Goal: Information Seeking & Learning: Find specific page/section

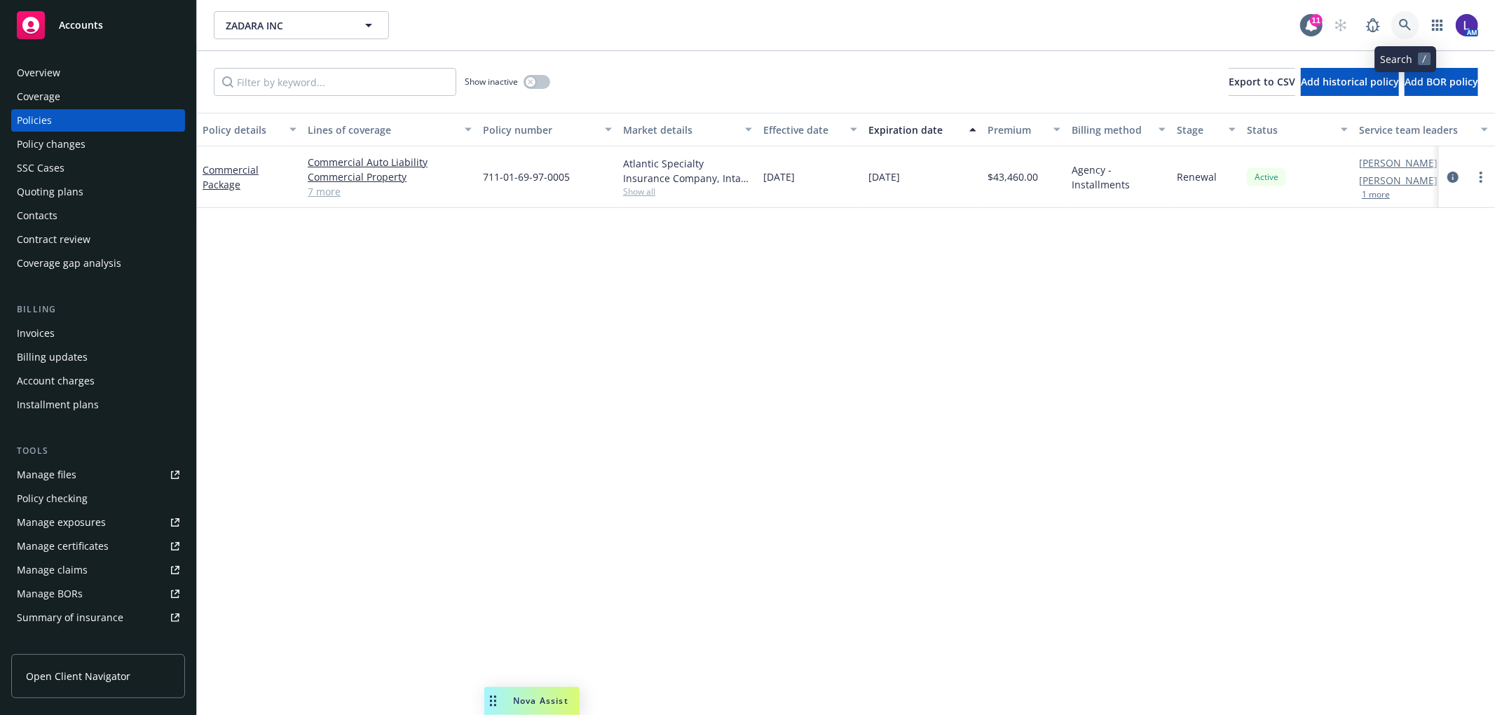
click at [1405, 20] on icon at bounding box center [1405, 25] width 12 height 12
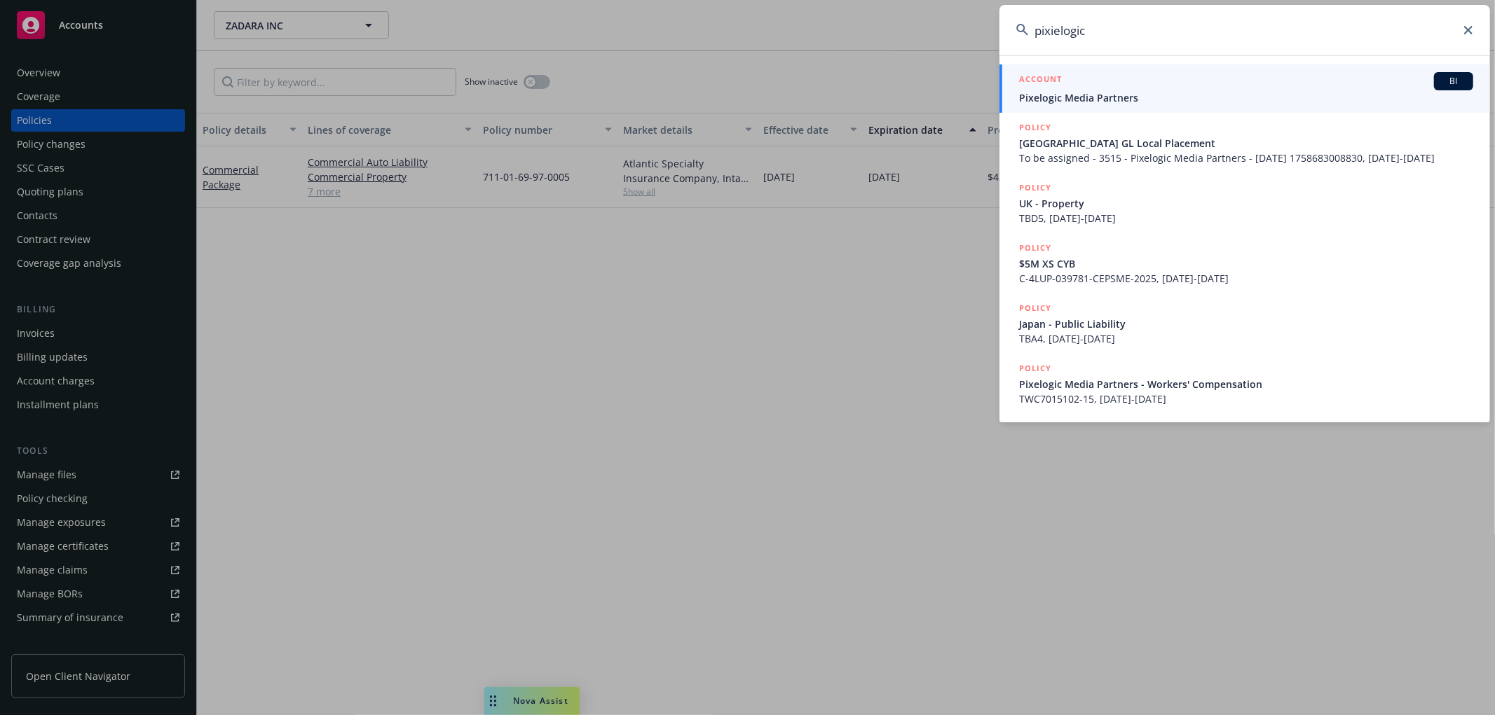
type input "pixielogic"
click at [1062, 99] on span "Pixelogic Media Partners" at bounding box center [1246, 97] width 454 height 15
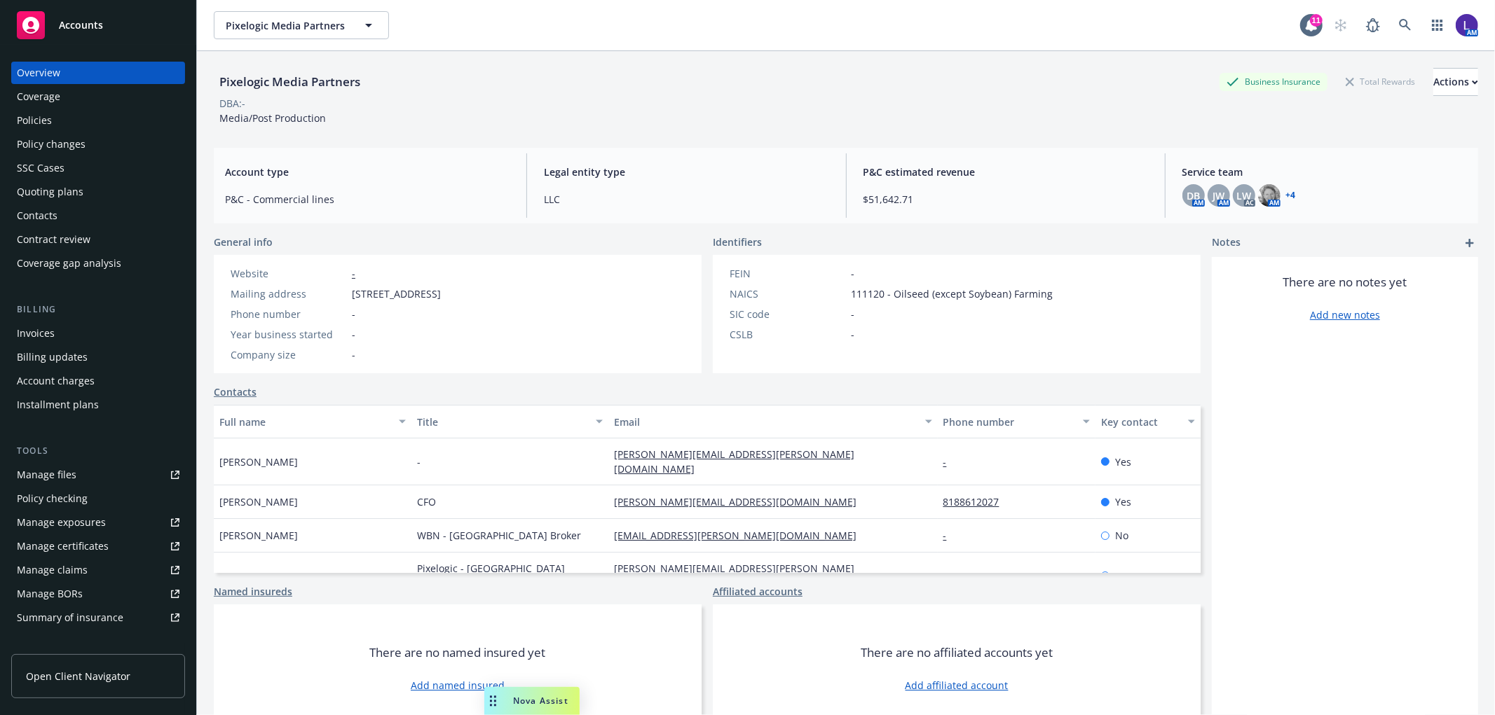
click at [34, 120] on div "Policies" at bounding box center [34, 120] width 35 height 22
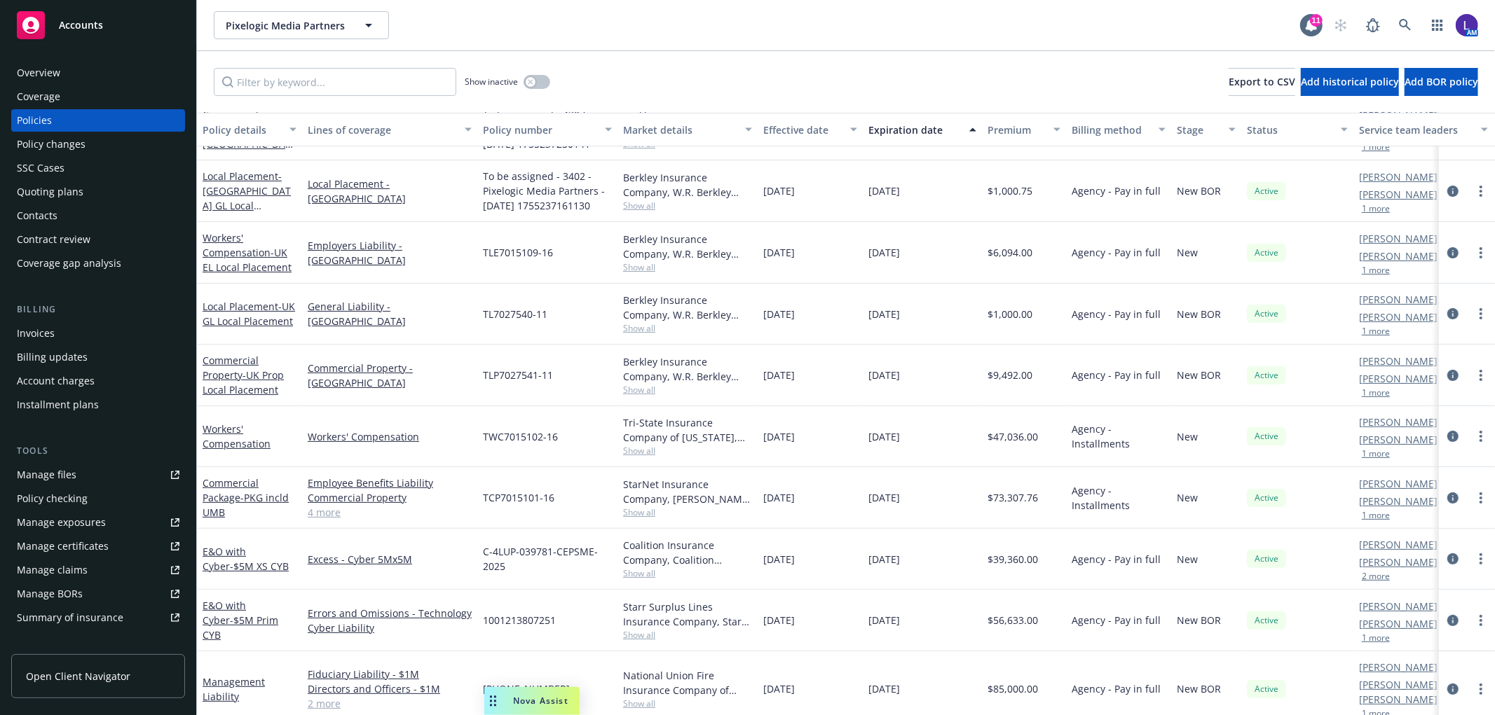
scroll to position [170, 0]
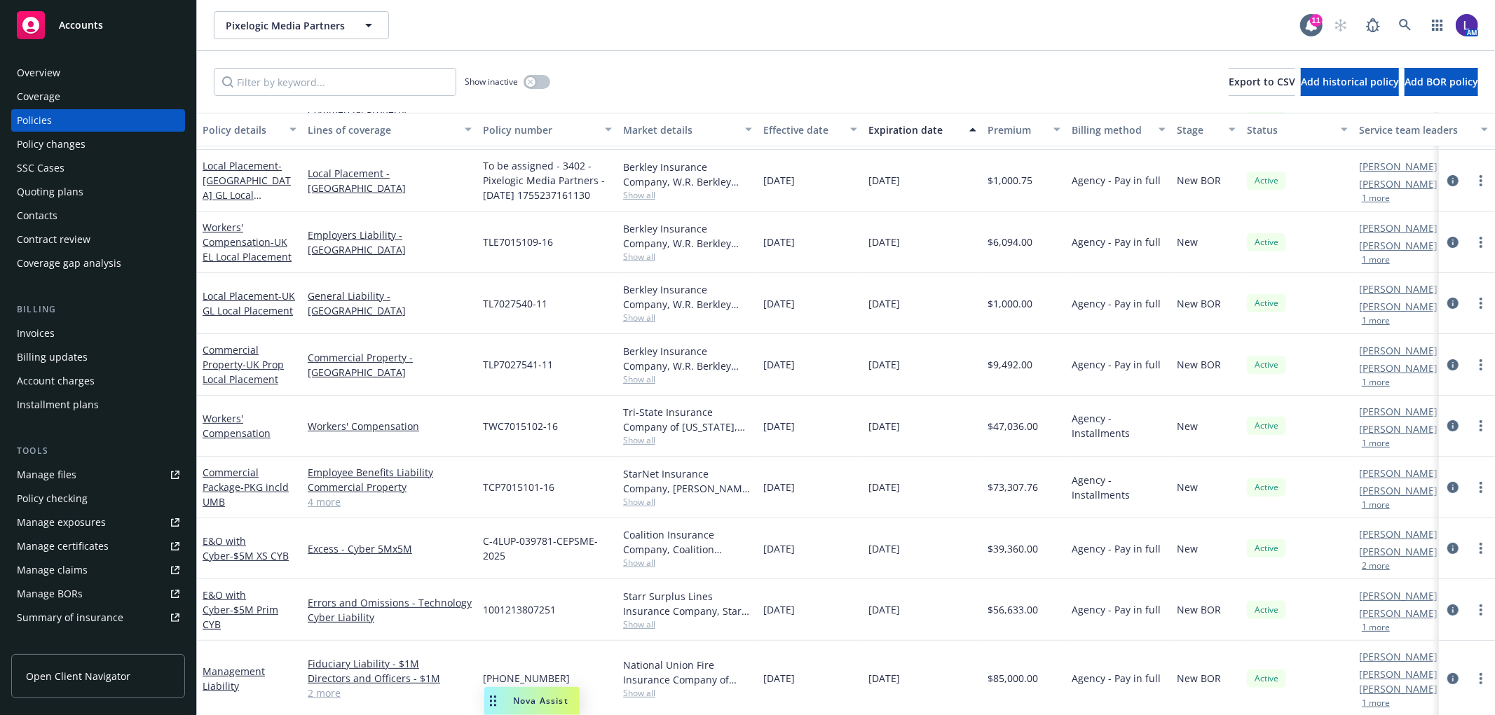
click at [74, 467] on div "Manage files" at bounding box center [47, 475] width 60 height 22
click at [39, 67] on div "Overview" at bounding box center [38, 73] width 43 height 22
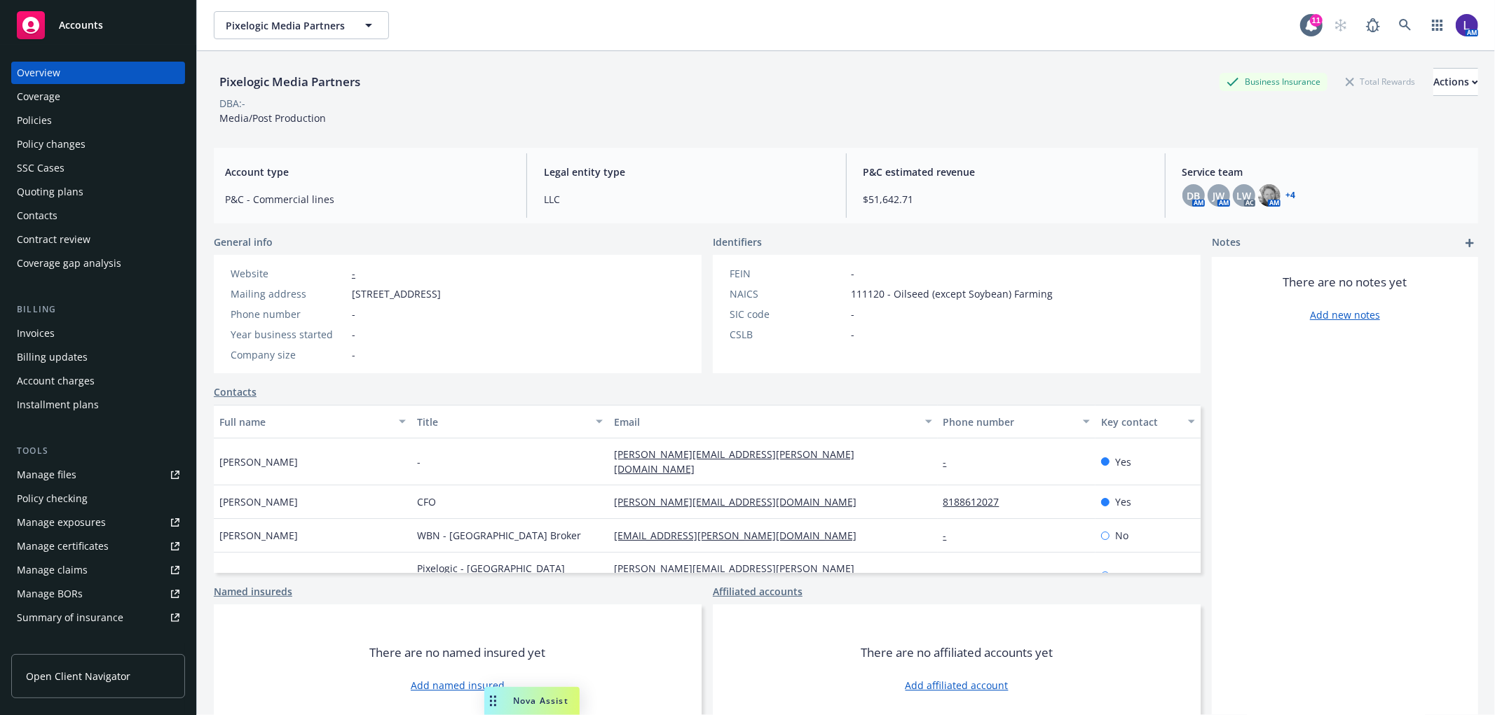
click at [59, 119] on div "Policies" at bounding box center [98, 120] width 163 height 22
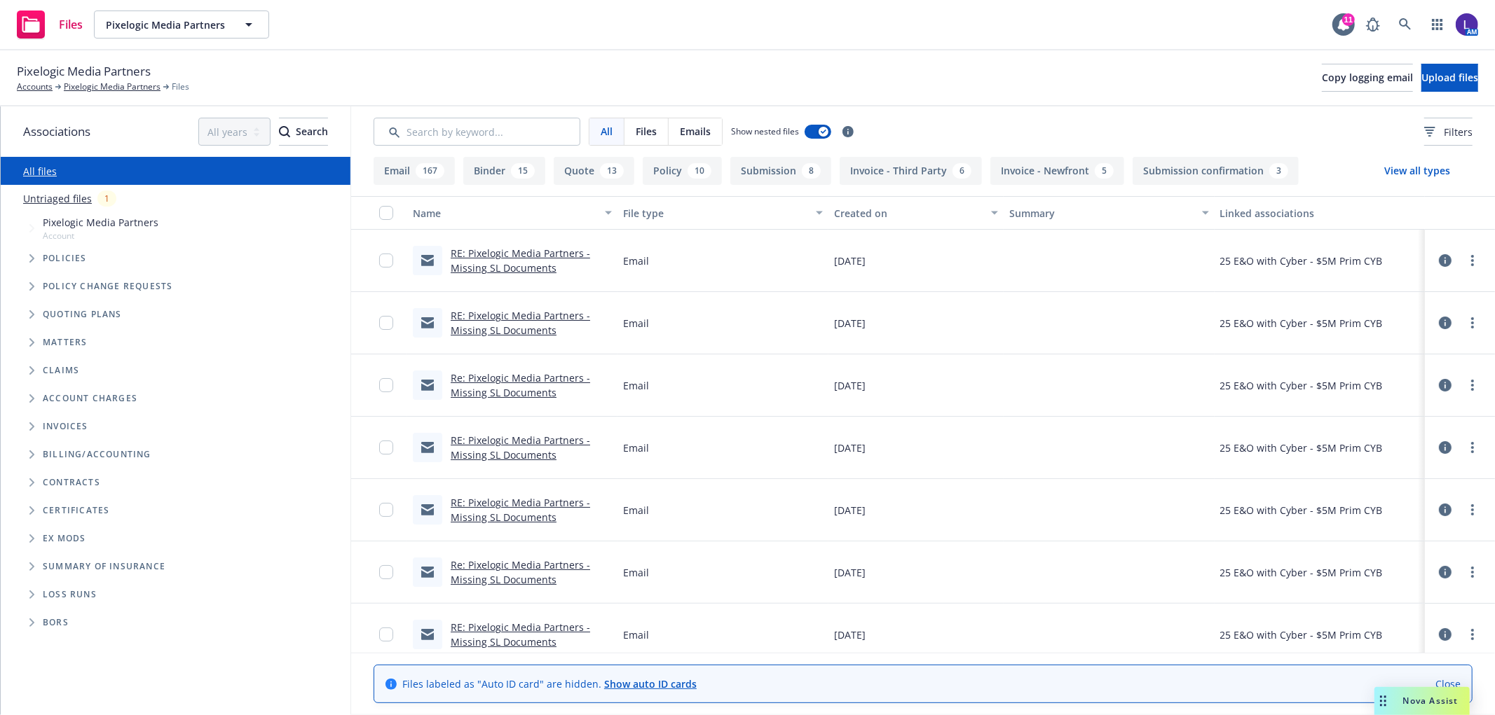
click at [479, 261] on link "RE: Pixelogic Media Partners - Missing SL Documents" at bounding box center [520, 261] width 139 height 28
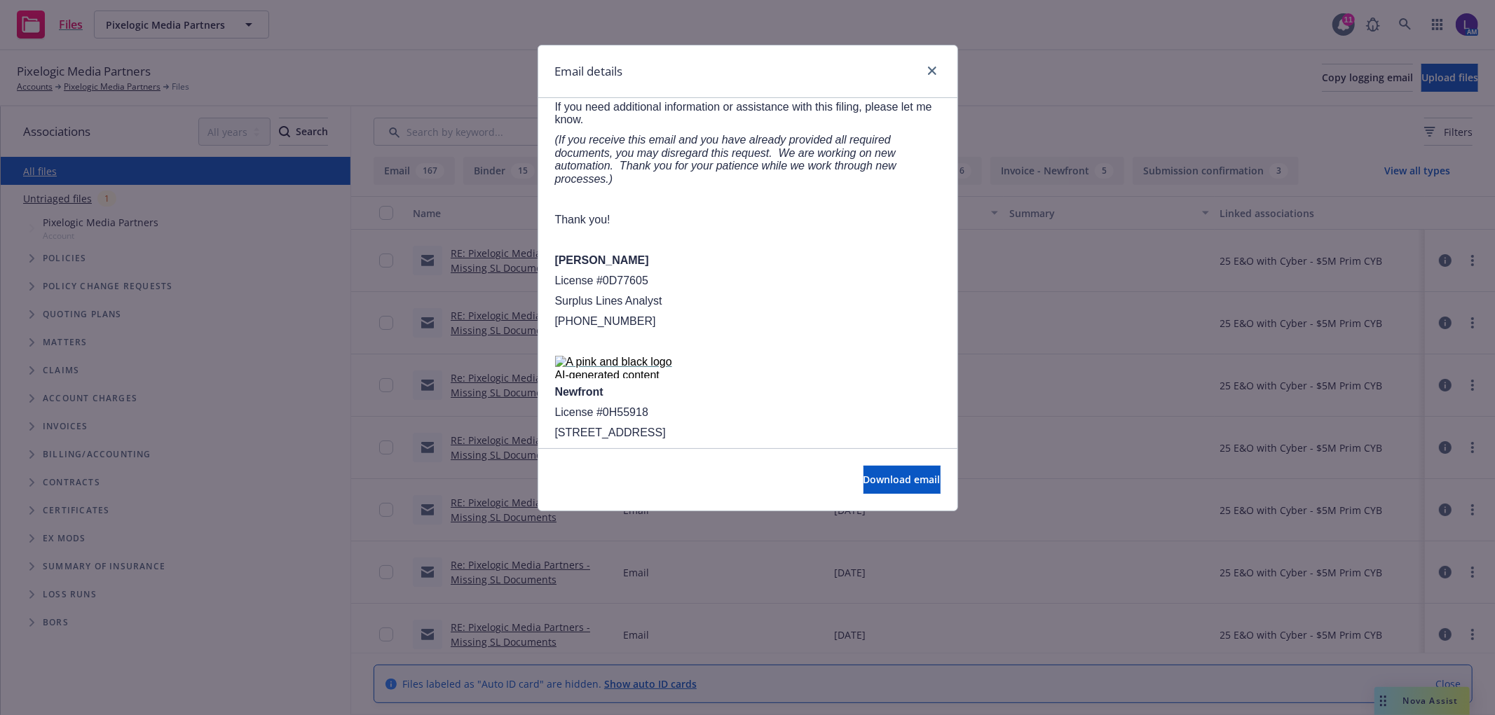
scroll to position [1637, 0]
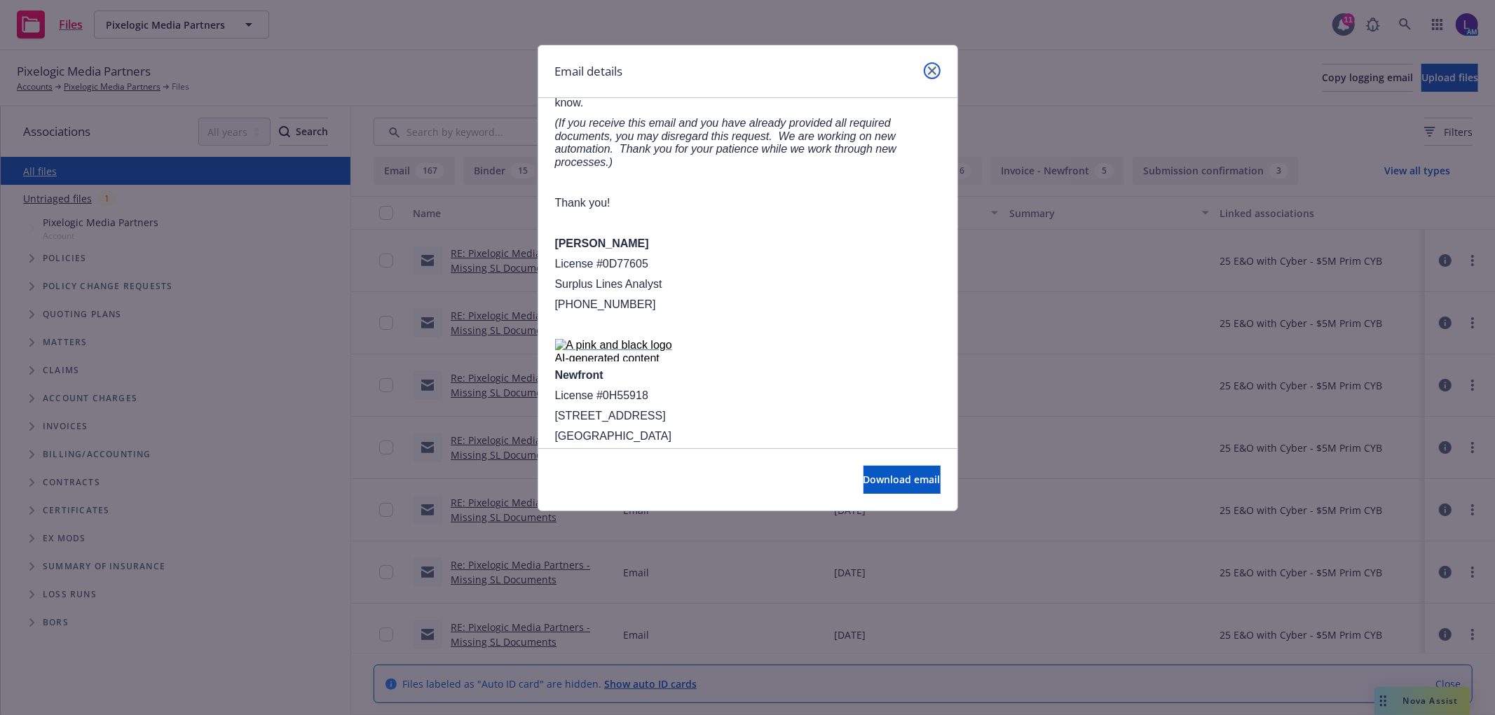
click at [929, 67] on icon "close" at bounding box center [932, 71] width 8 height 8
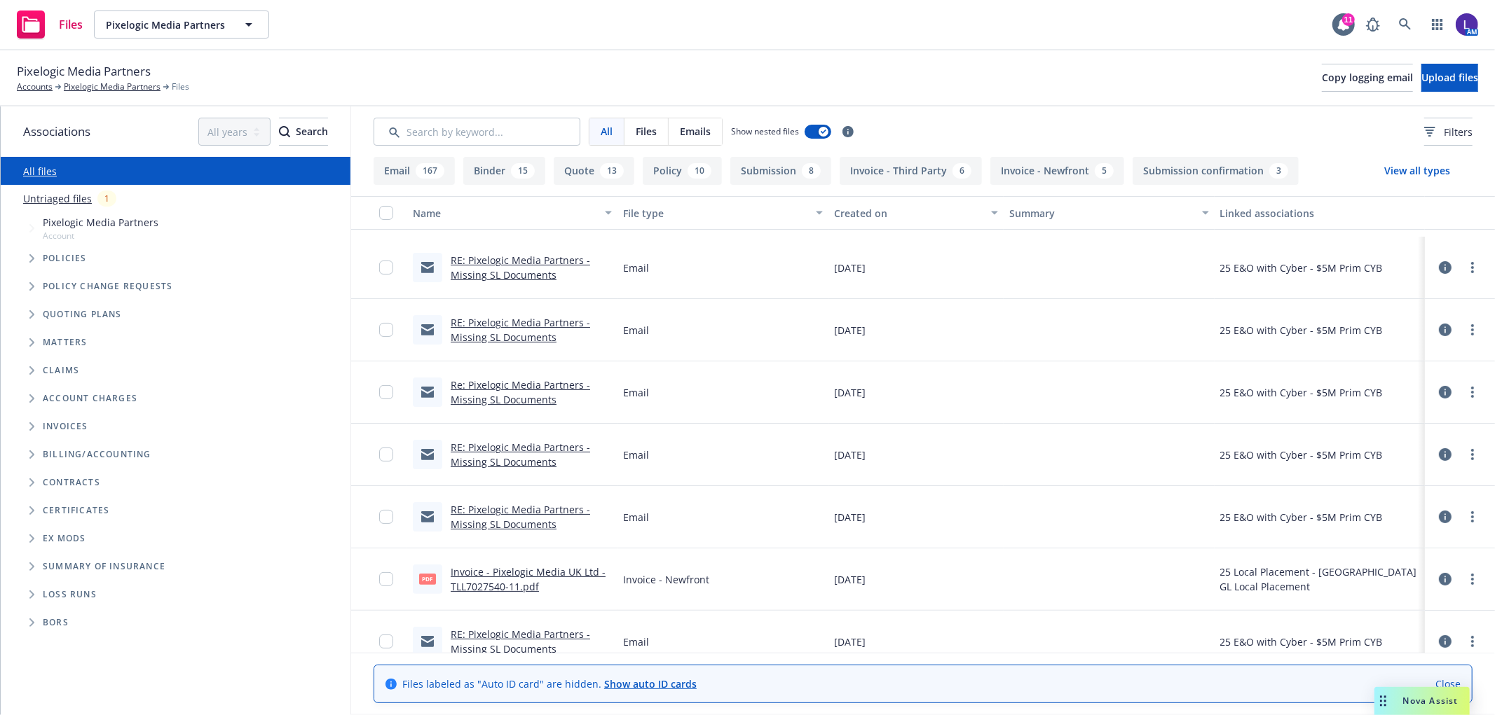
scroll to position [311, 0]
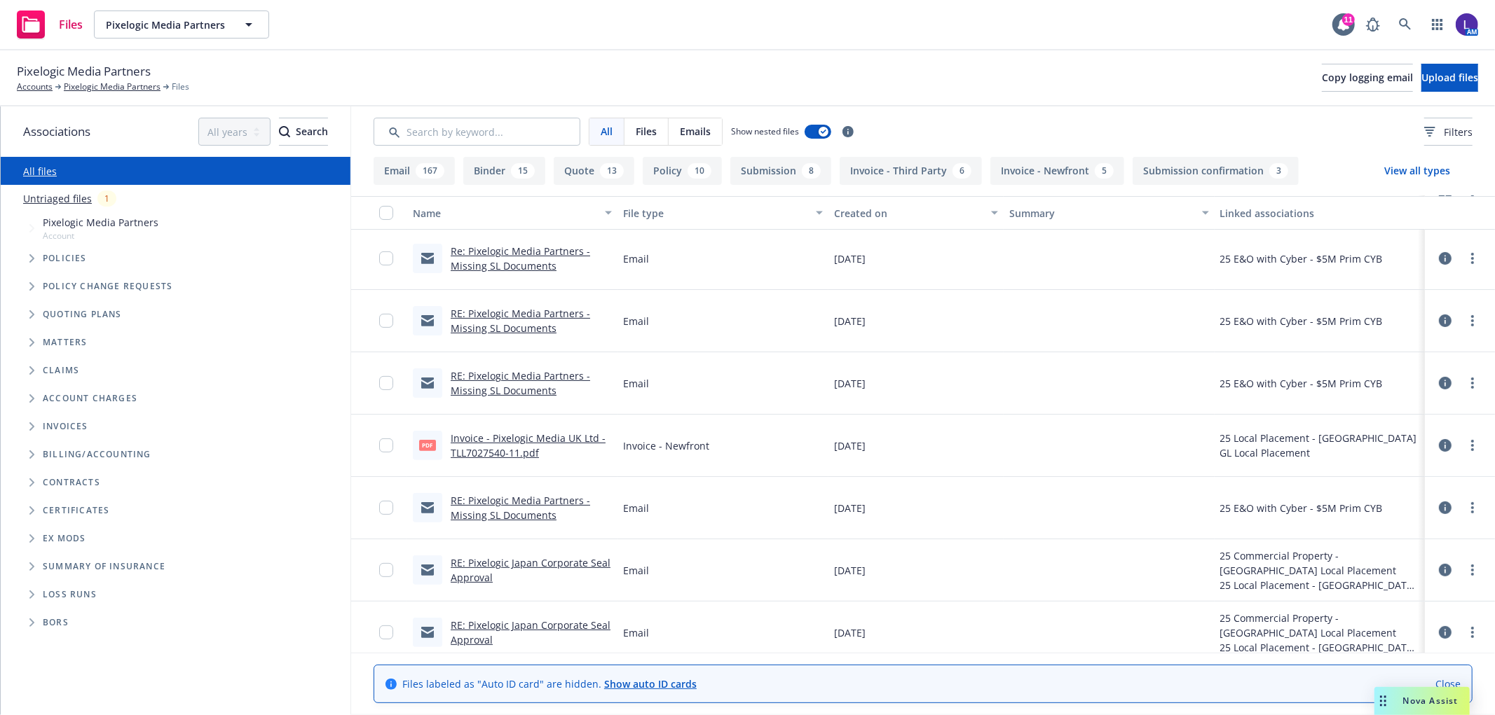
click at [488, 442] on link "Invoice - Pixelogic Media UK Ltd - TLL7027540-11.pdf" at bounding box center [528, 446] width 155 height 28
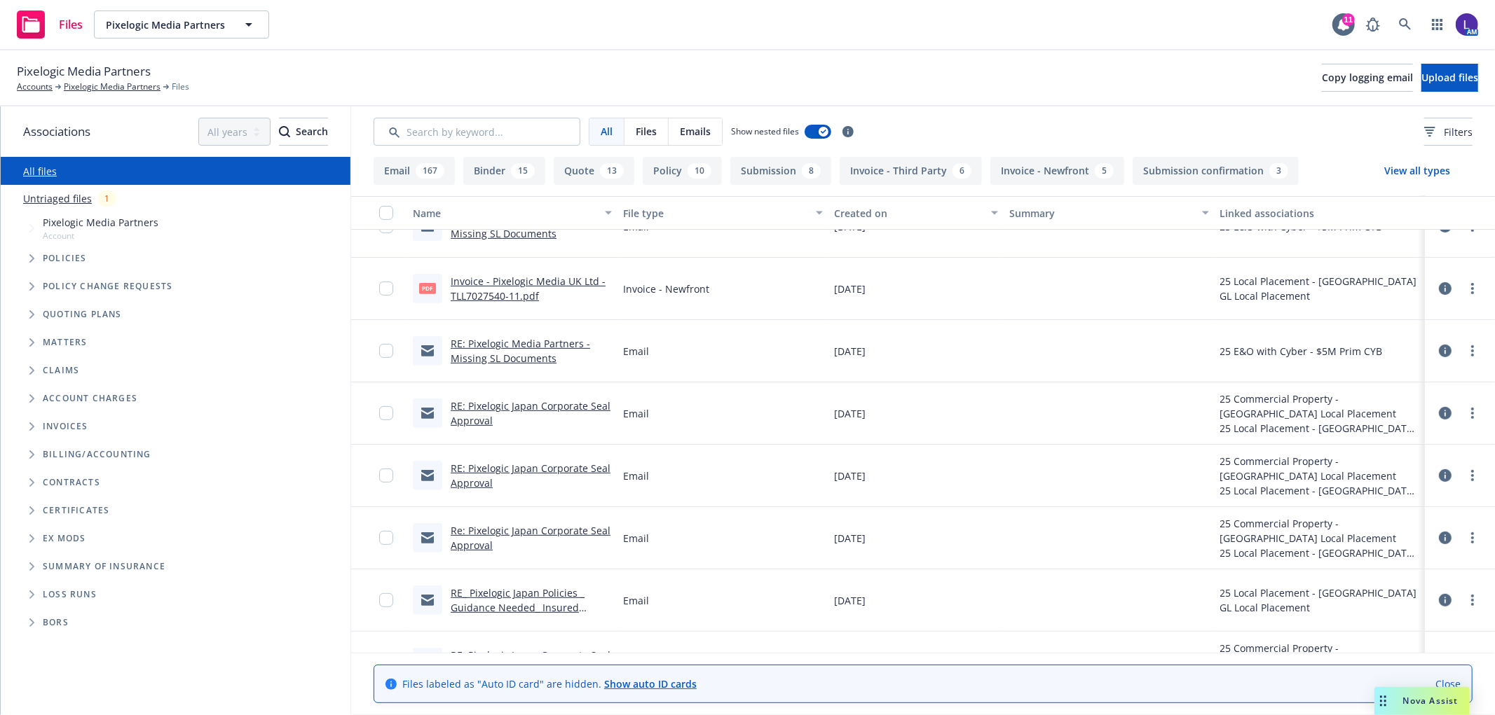
scroll to position [389, 0]
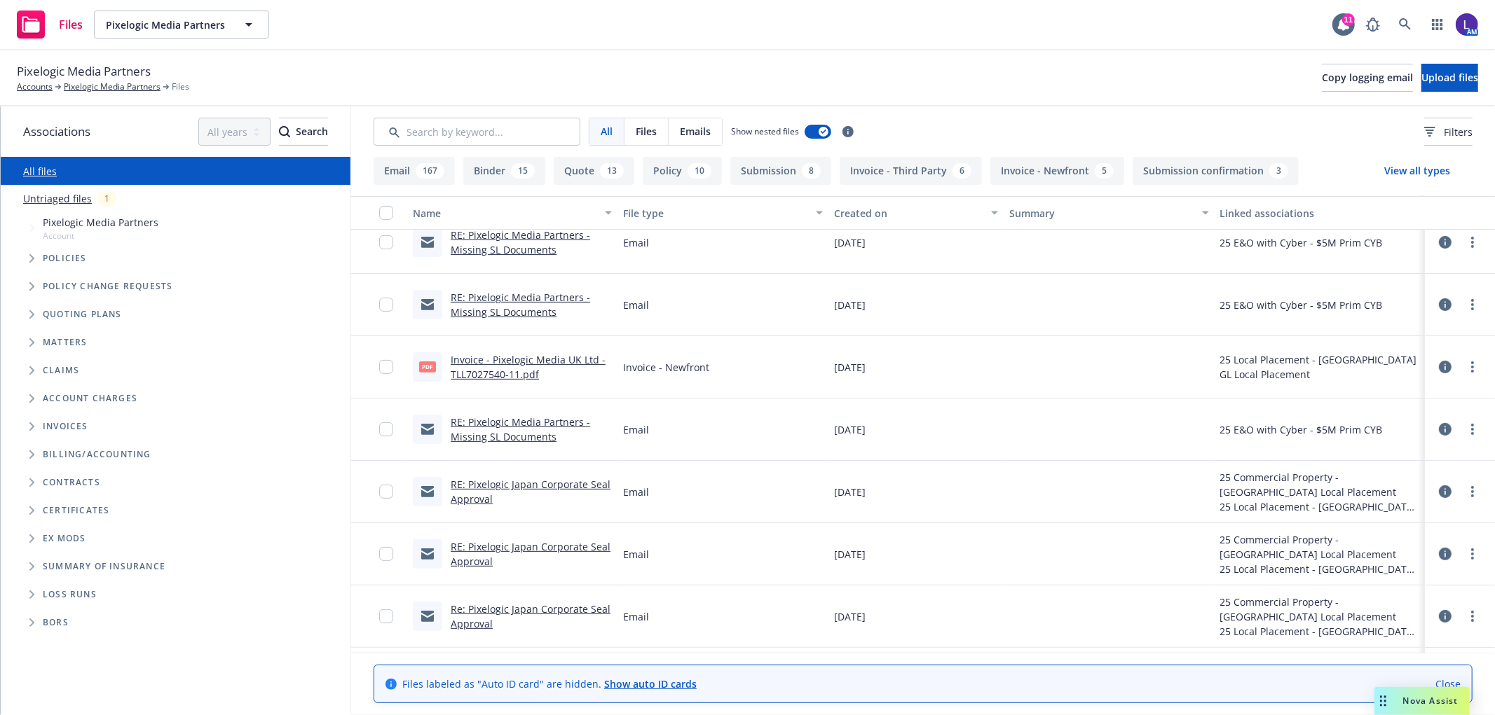
click at [465, 427] on link "RE: Pixelogic Media Partners - Missing SL Documents" at bounding box center [520, 430] width 139 height 28
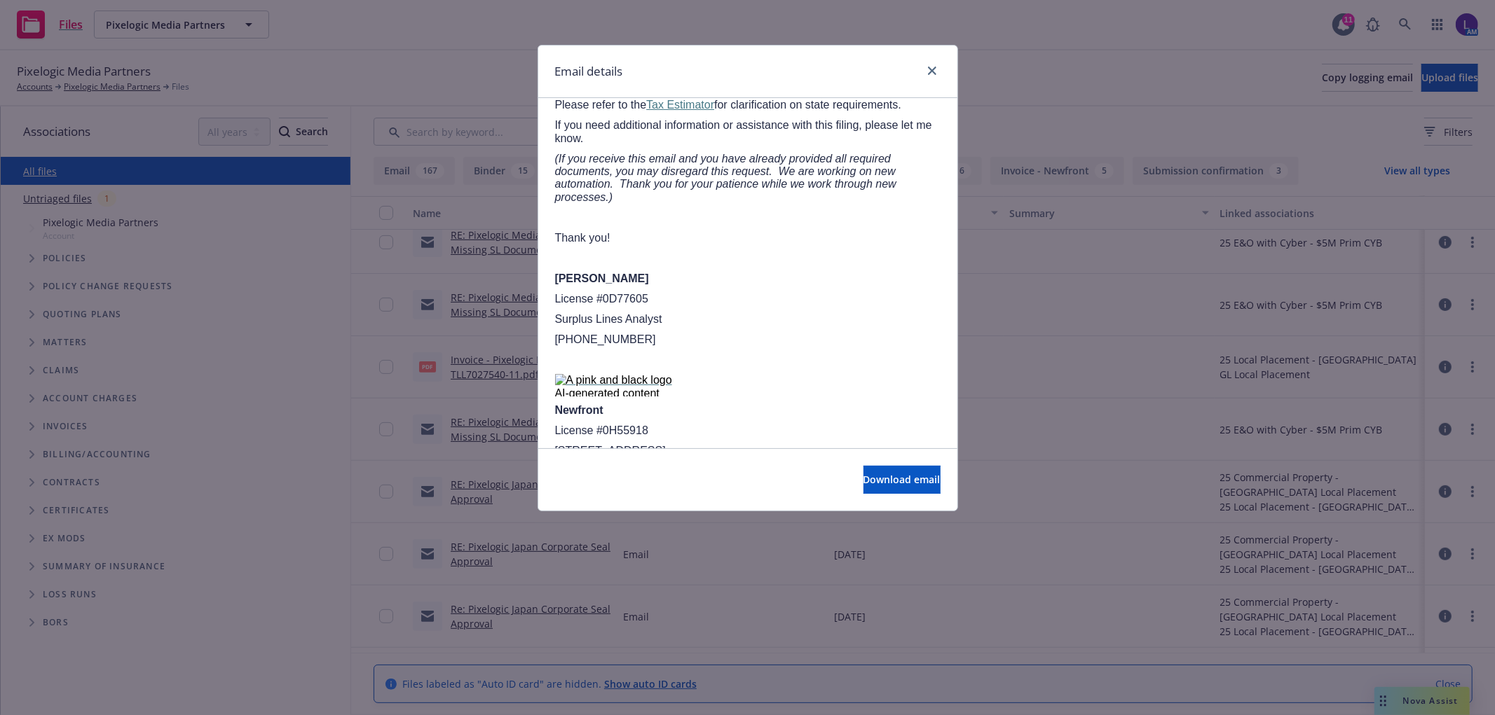
scroll to position [437, 0]
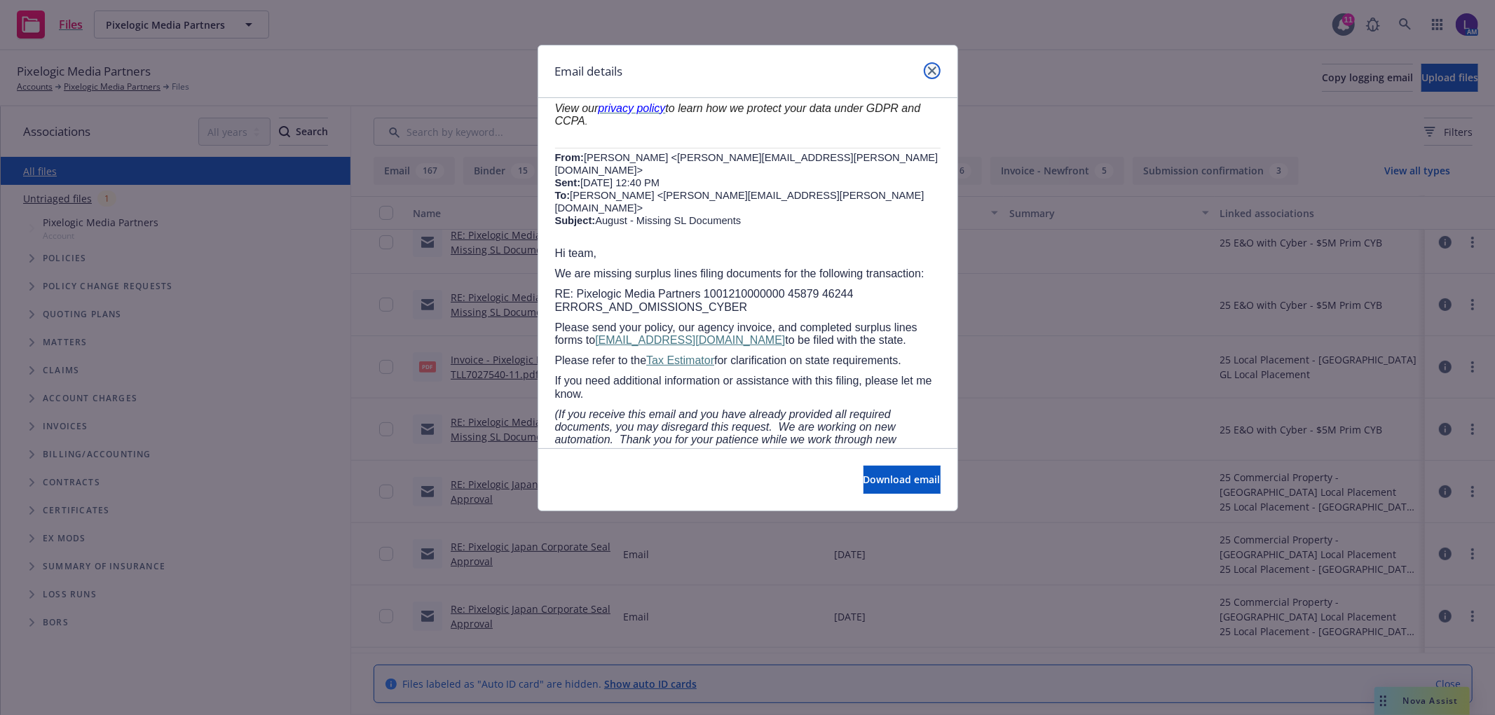
click at [930, 71] on icon "close" at bounding box center [932, 71] width 8 height 8
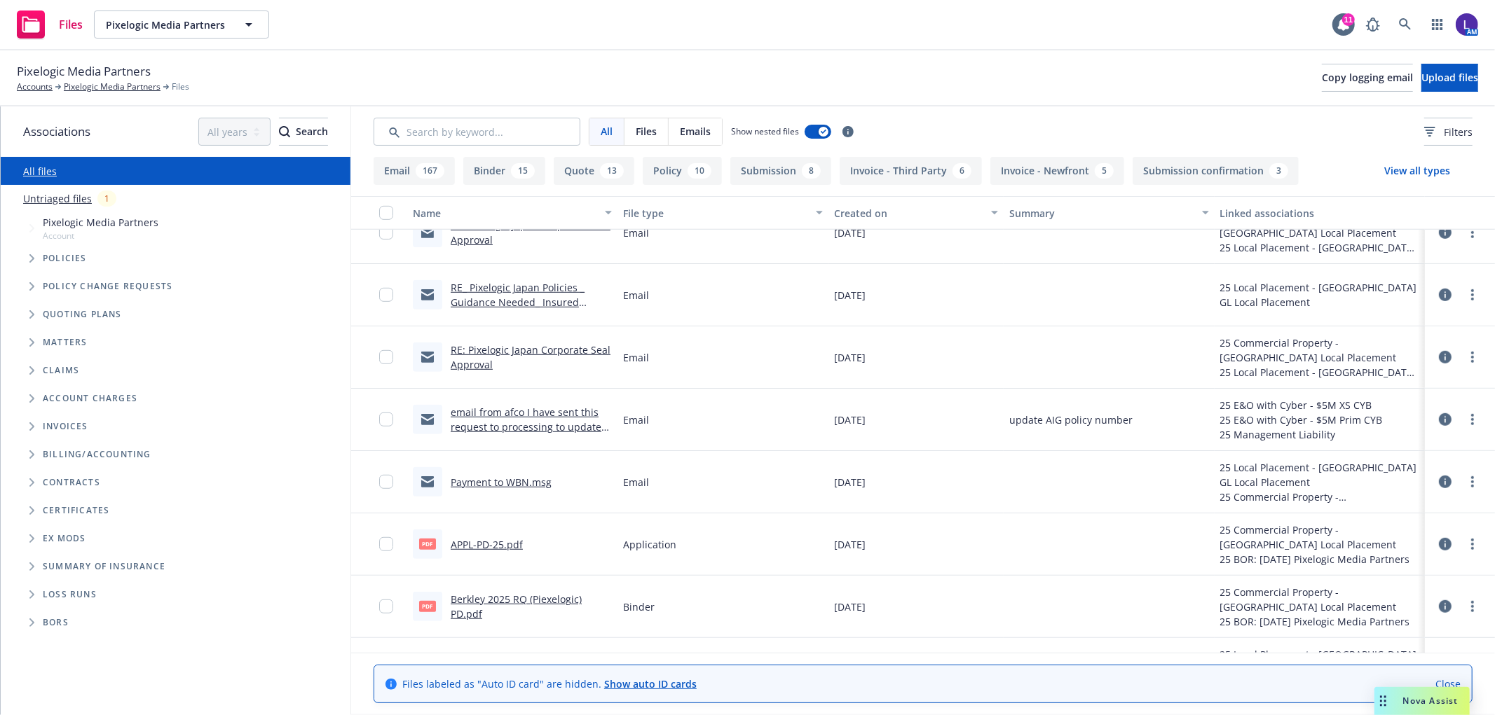
scroll to position [856, 0]
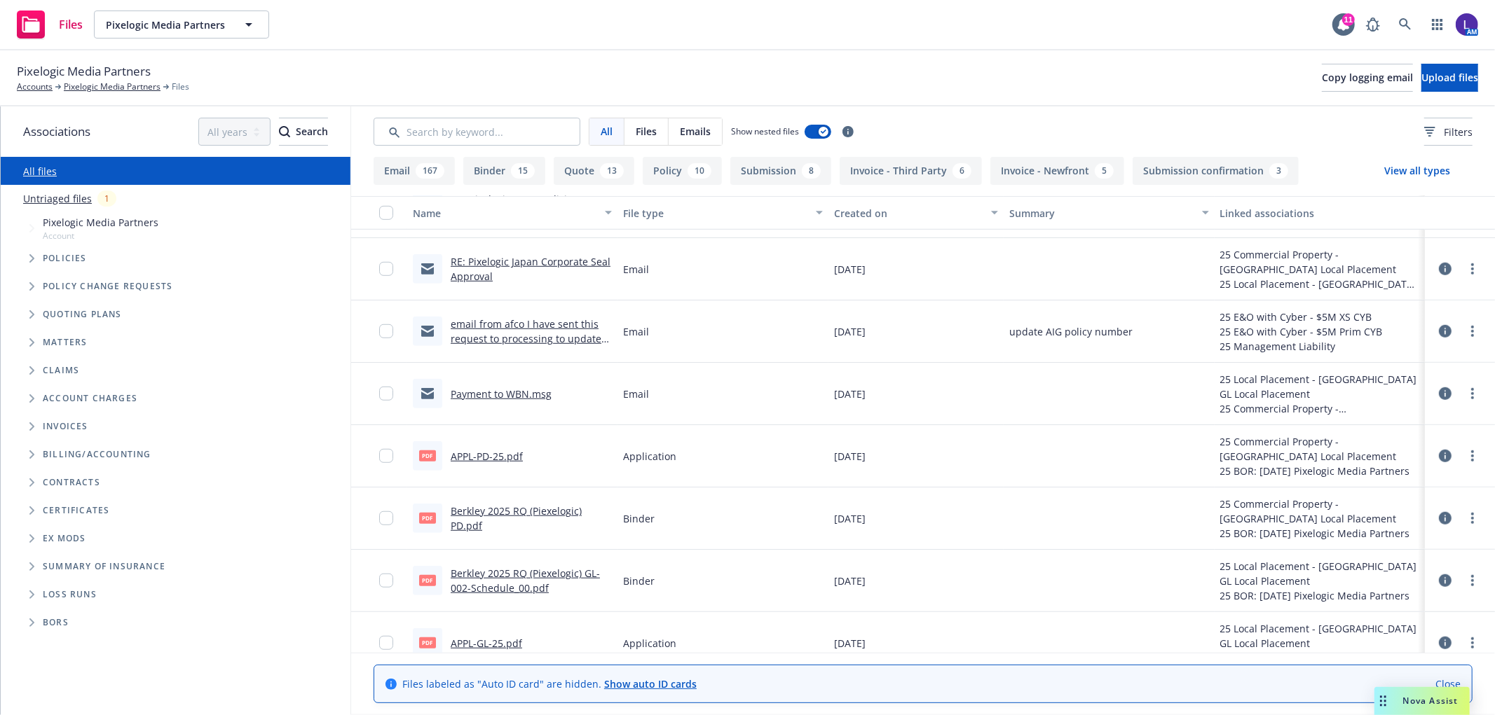
click at [71, 257] on span "Policies" at bounding box center [65, 258] width 44 height 8
click at [27, 263] on span "Tree Example" at bounding box center [31, 258] width 22 height 22
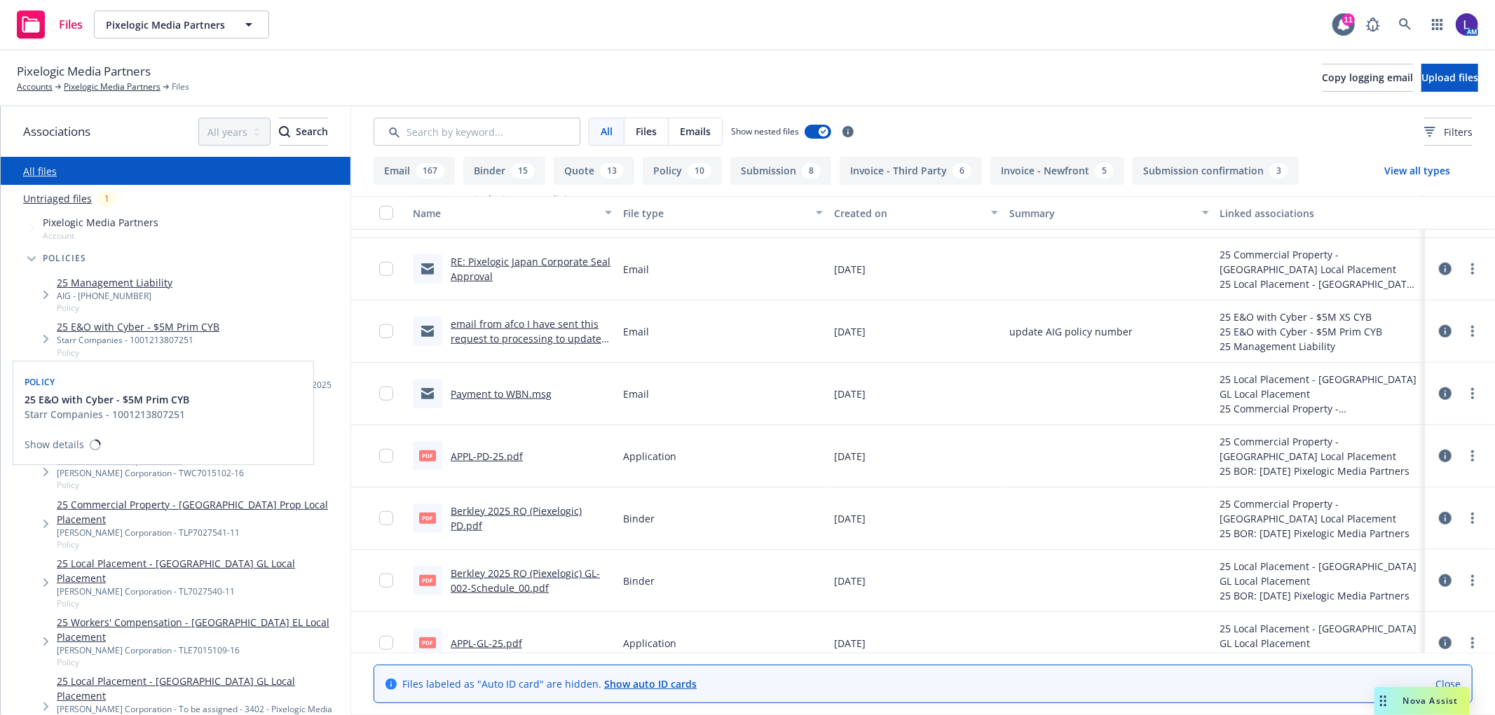
click at [99, 325] on link "25 E&O with Cyber - $5M Prim CYB" at bounding box center [138, 327] width 163 height 15
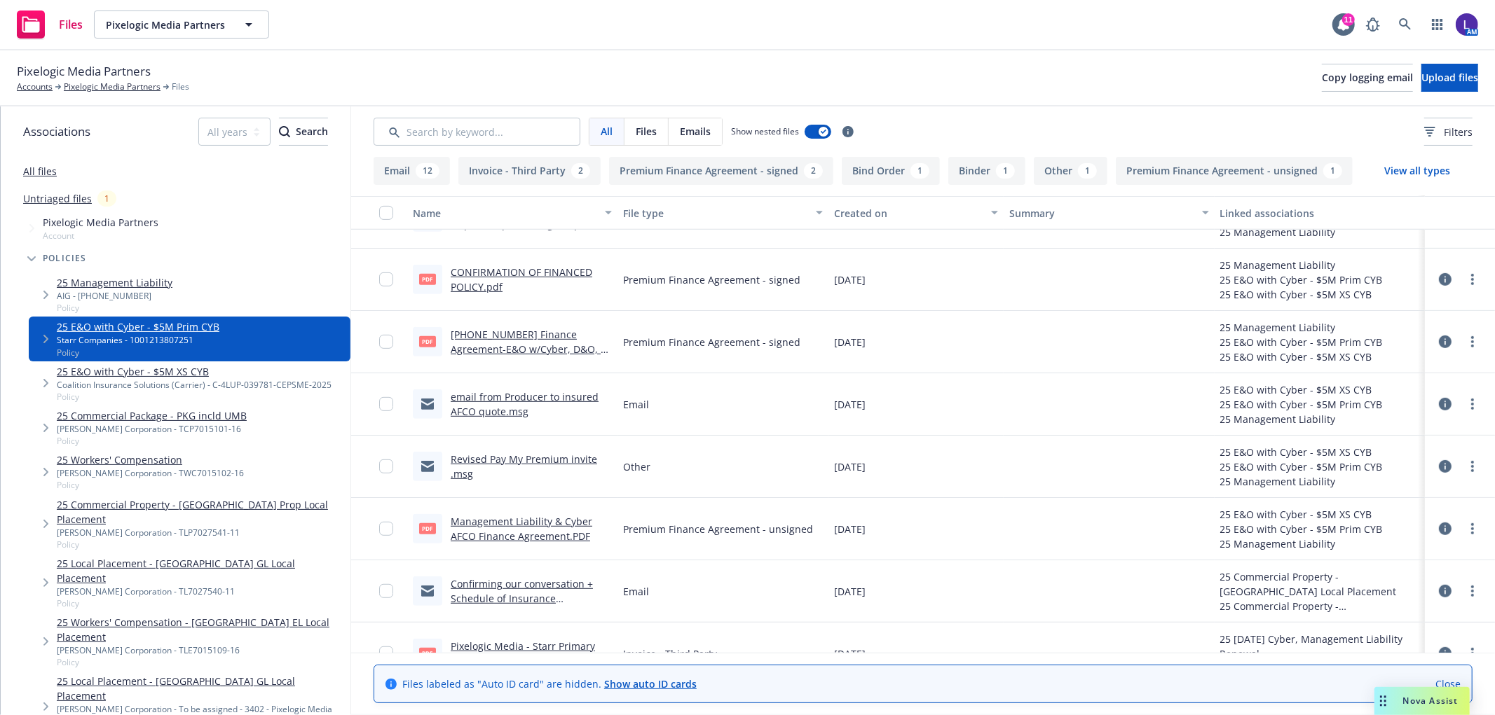
scroll to position [544, 0]
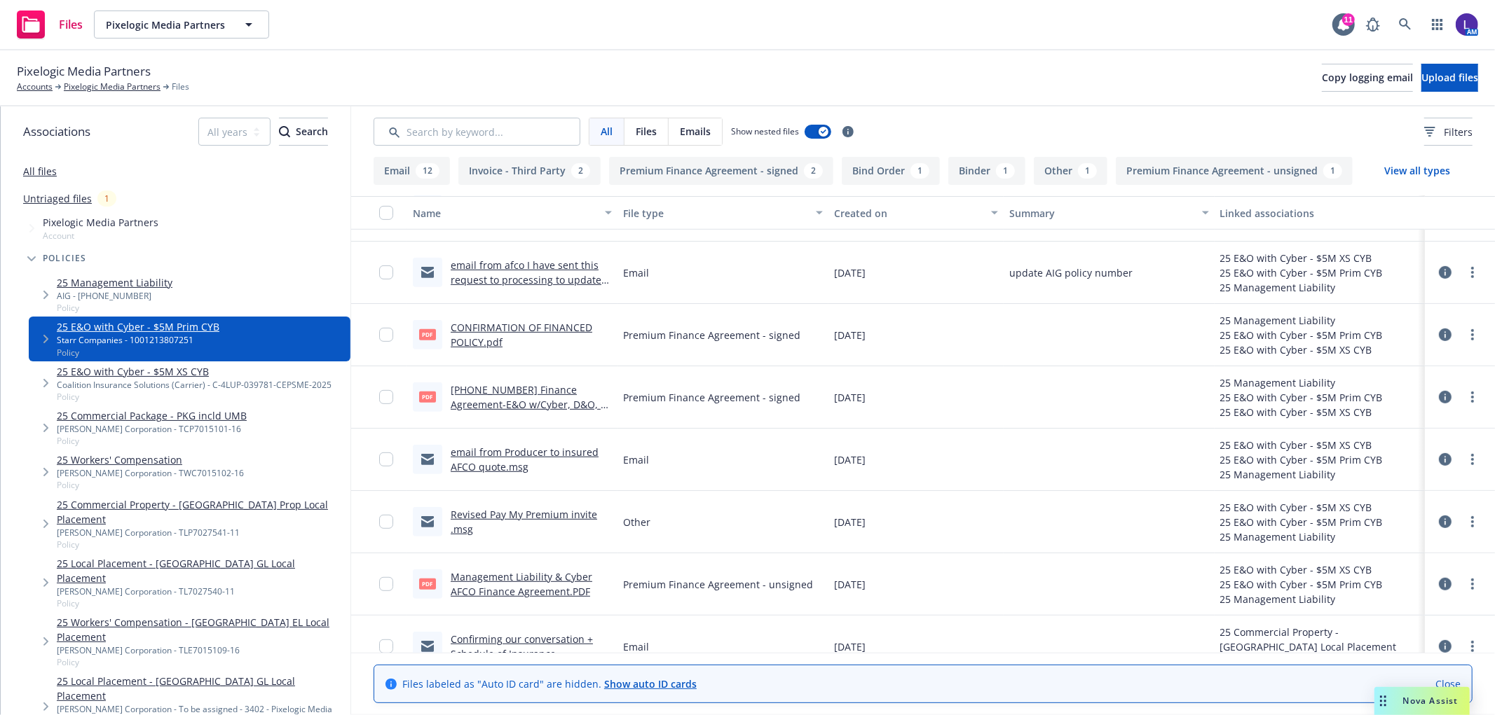
click at [466, 402] on link "[PHONE_NUMBER] Finance Agreement-E&O w/Cyber, D&O, XS Cyber .pdf" at bounding box center [531, 404] width 161 height 43
click at [1402, 25] on icon at bounding box center [1405, 24] width 12 height 12
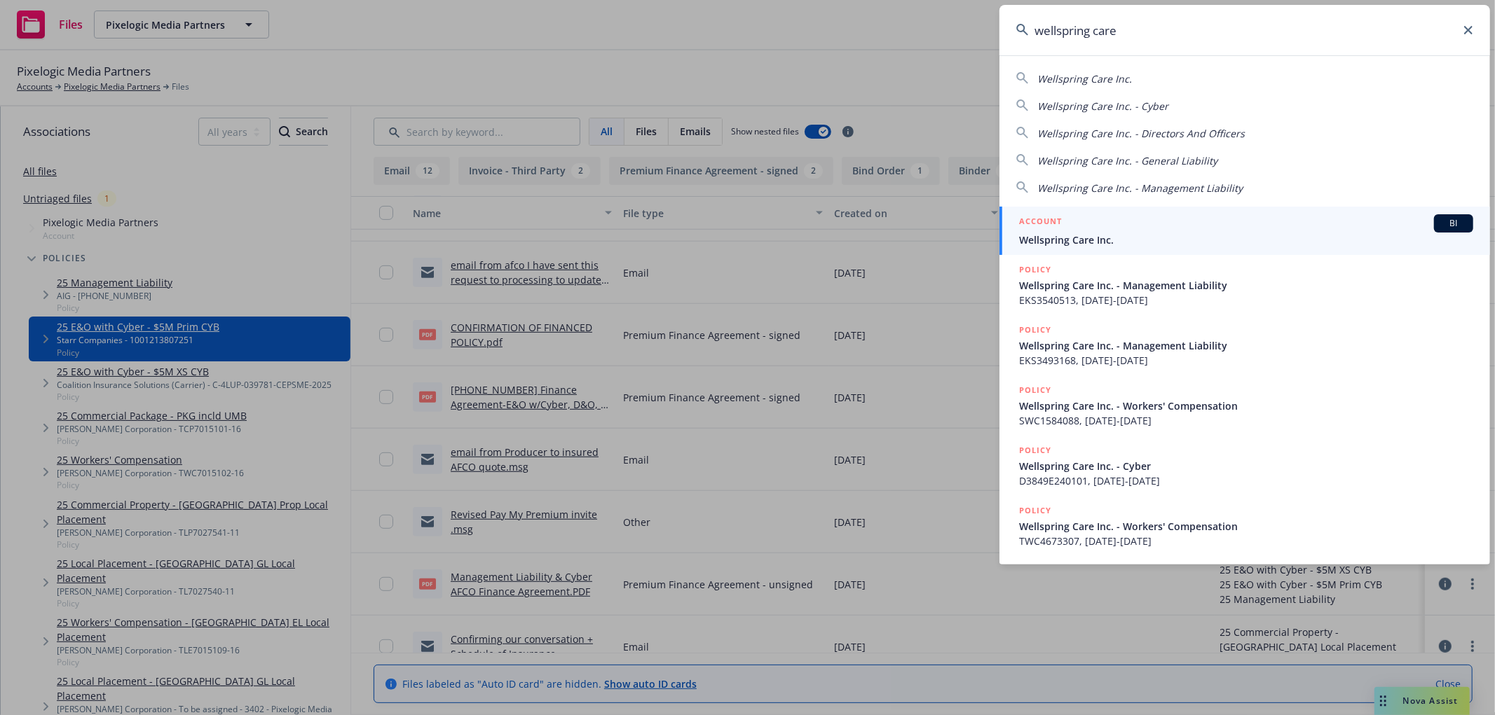
type input "wellspring care"
click at [1110, 228] on div "ACCOUNT BI" at bounding box center [1246, 223] width 454 height 18
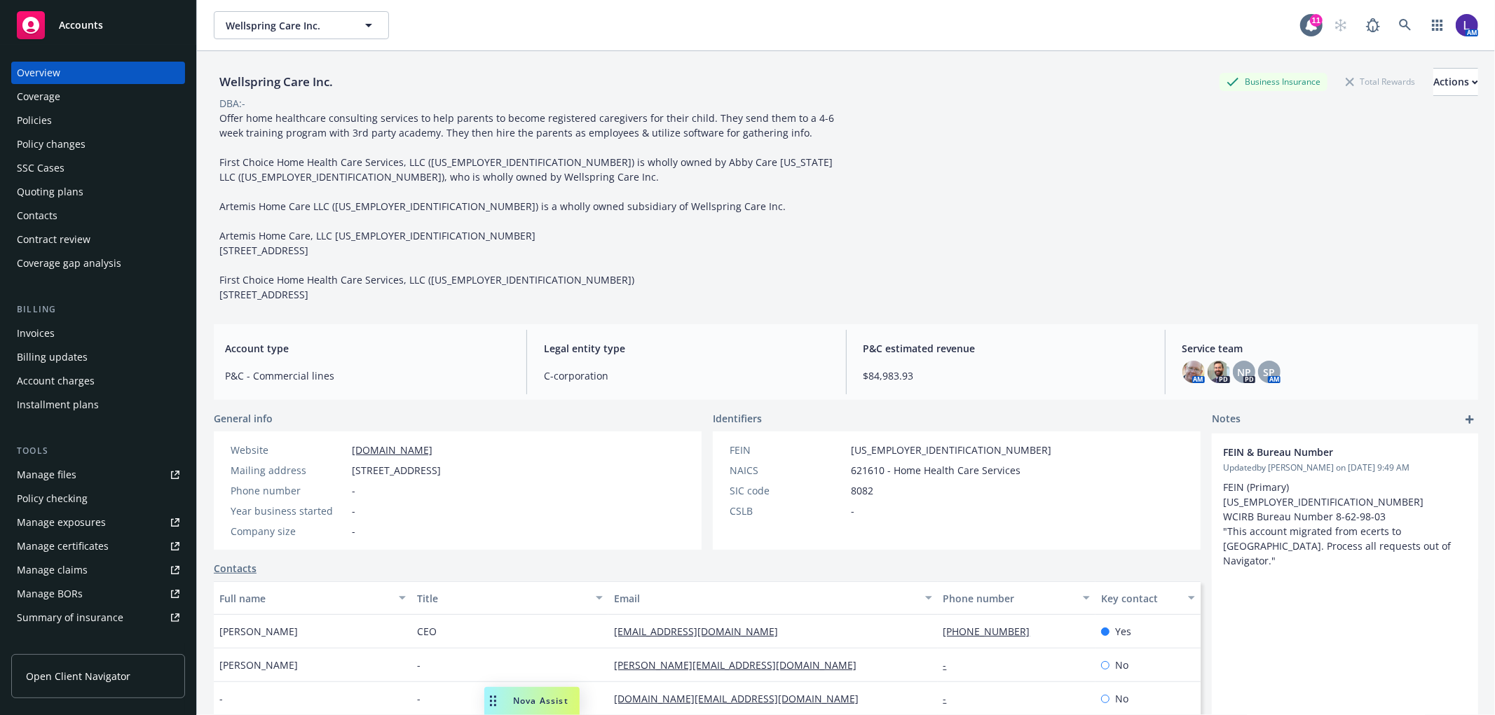
click at [46, 122] on div "Policies" at bounding box center [34, 120] width 35 height 22
